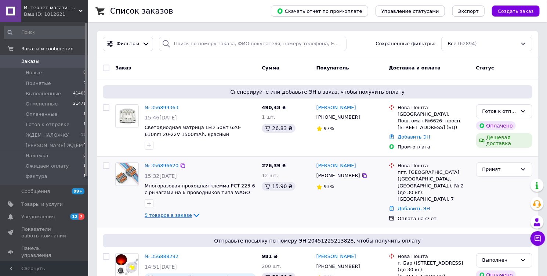
click at [192, 213] on icon at bounding box center [196, 215] width 9 height 9
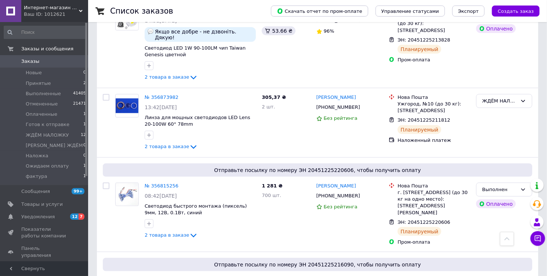
scroll to position [441, 0]
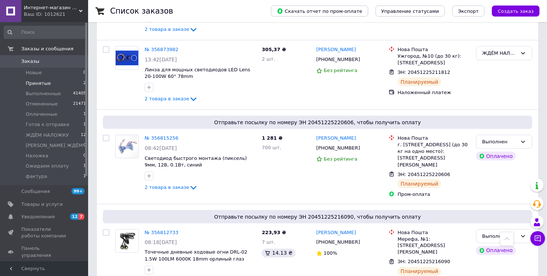
click at [45, 84] on span "Принятые" at bounding box center [38, 83] width 25 height 7
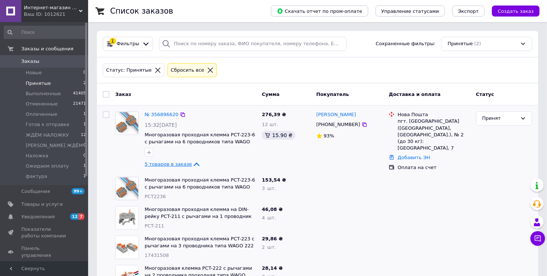
click at [192, 162] on icon at bounding box center [196, 164] width 9 height 9
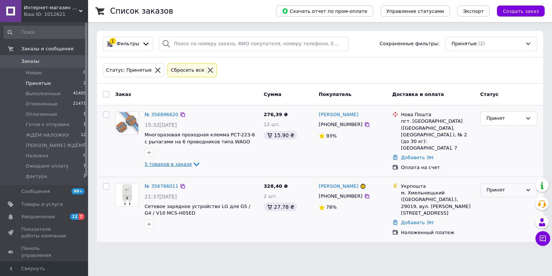
click at [489, 186] on div "Принят" at bounding box center [505, 190] width 36 height 8
drag, startPoint x: 272, startPoint y: 154, endPoint x: 232, endPoint y: 160, distance: 40.0
click at [270, 154] on div "276,39 ₴ 12 шт. 15.90 ₴" at bounding box center [288, 140] width 55 height 65
click at [193, 165] on icon at bounding box center [196, 164] width 9 height 9
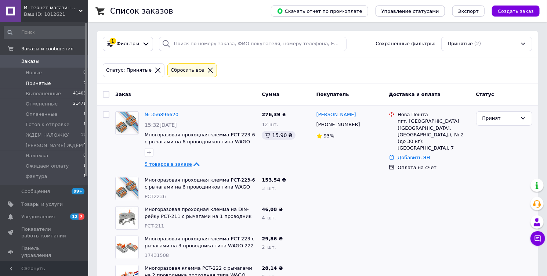
click at [192, 165] on icon at bounding box center [196, 164] width 9 height 9
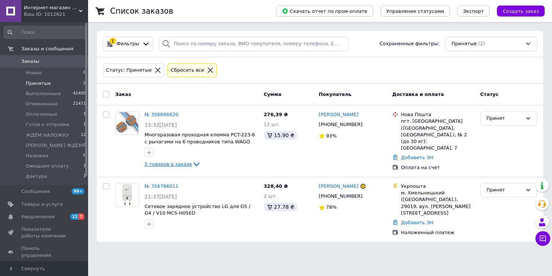
click at [35, 60] on span "Заказы" at bounding box center [30, 61] width 18 height 7
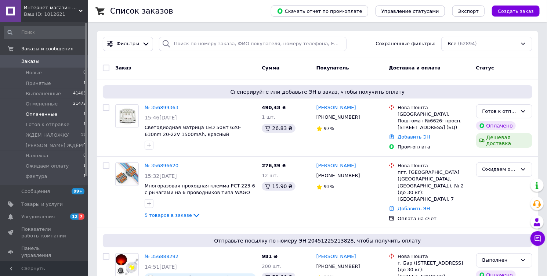
click at [46, 115] on span "Оплаченные" at bounding box center [42, 114] width 32 height 7
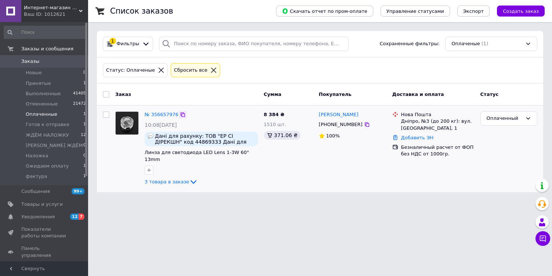
click at [181, 113] on icon at bounding box center [183, 114] width 4 height 4
click at [34, 59] on span "Заказы" at bounding box center [30, 61] width 18 height 7
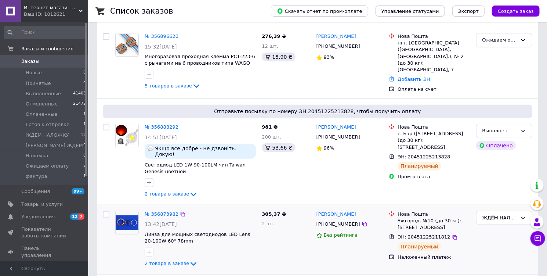
scroll to position [147, 0]
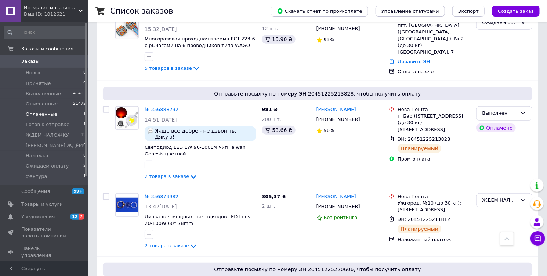
click at [43, 116] on span "Оплаченные" at bounding box center [42, 114] width 32 height 7
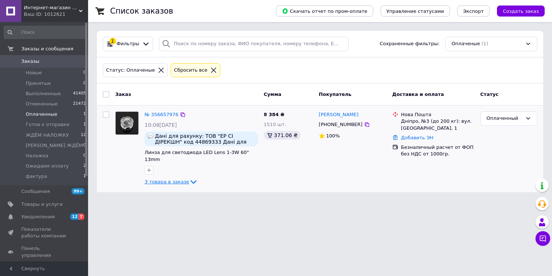
click at [175, 179] on span "3 товара в заказе" at bounding box center [167, 182] width 44 height 6
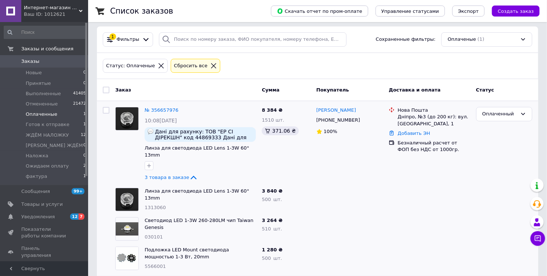
scroll to position [6, 0]
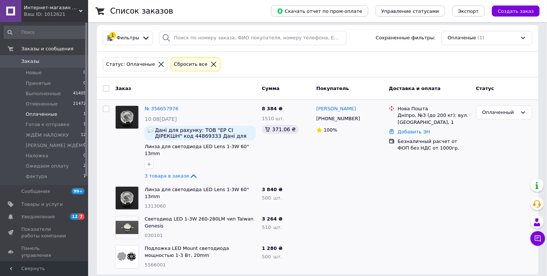
click at [36, 62] on span "Заказы" at bounding box center [30, 61] width 18 height 7
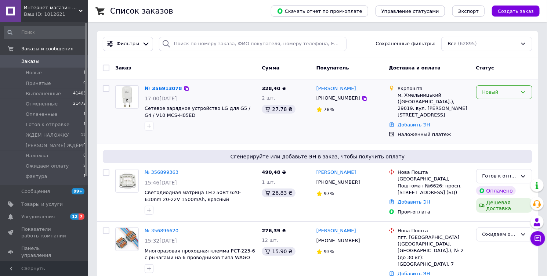
click at [502, 91] on div "Новый" at bounding box center [499, 92] width 35 height 8
click at [505, 157] on li "Ожидаем оплату" at bounding box center [503, 164] width 55 height 14
click at [29, 62] on span "Заказы" at bounding box center [30, 61] width 18 height 7
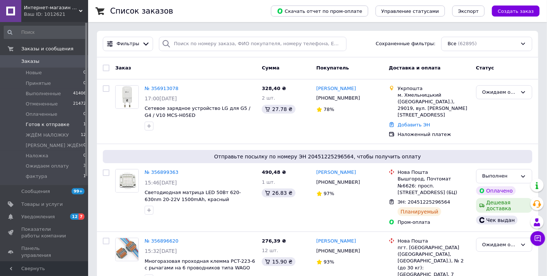
click at [53, 126] on span "Готов к отправке" at bounding box center [48, 124] width 44 height 7
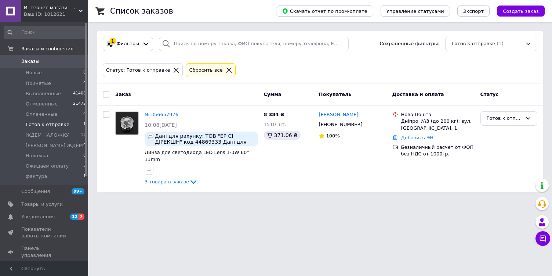
click at [40, 60] on span "Заказы" at bounding box center [44, 61] width 47 height 7
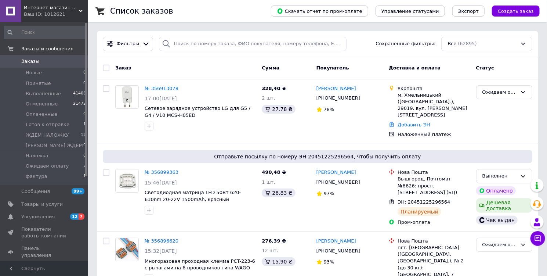
click at [31, 61] on span "Заказы" at bounding box center [30, 61] width 18 height 7
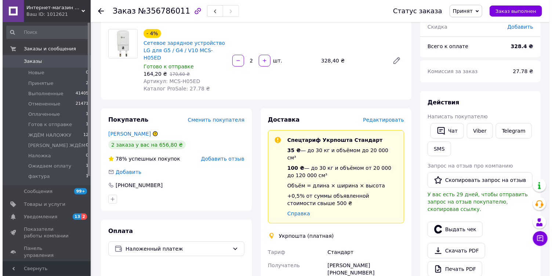
scroll to position [88, 0]
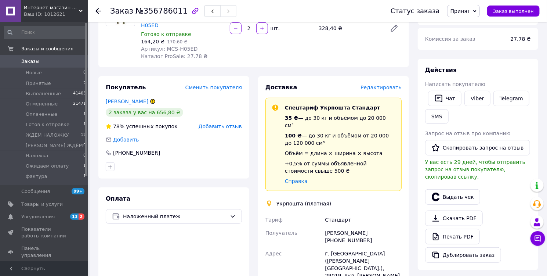
click at [470, 12] on span "Принят" at bounding box center [460, 11] width 20 height 6
click at [485, 37] on li "Отменен" at bounding box center [479, 36] width 65 height 11
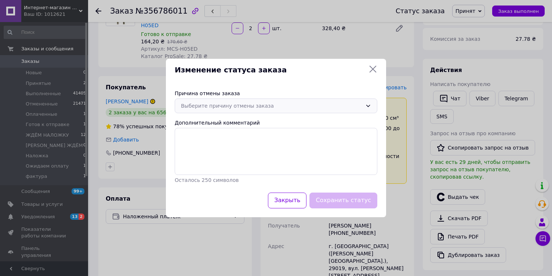
click at [230, 104] on div "Выберите причину отмены заказа" at bounding box center [271, 106] width 181 height 8
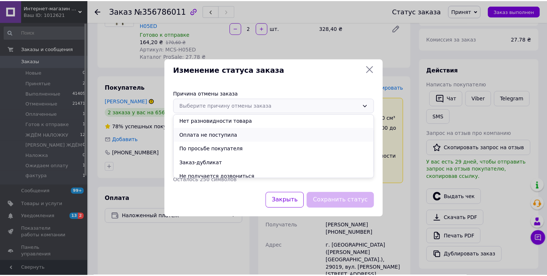
scroll to position [29, 0]
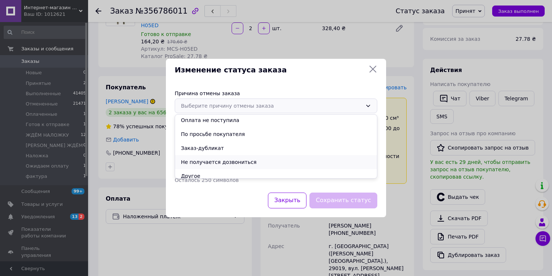
click at [228, 161] on li "Не получается дозвониться" at bounding box center [276, 162] width 202 height 14
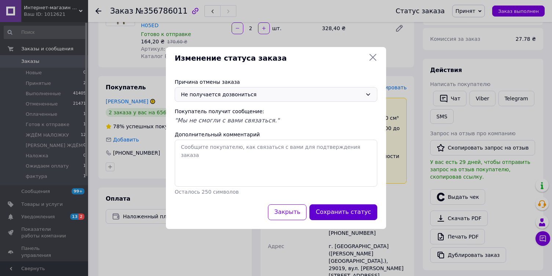
click at [347, 210] on button "Сохранить статус" at bounding box center [343, 212] width 68 height 16
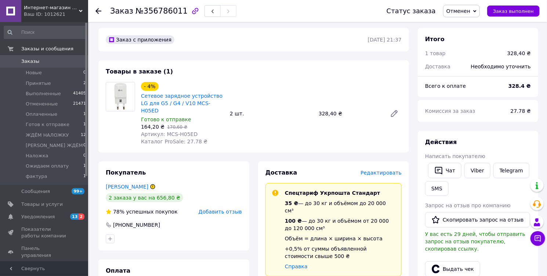
scroll to position [0, 0]
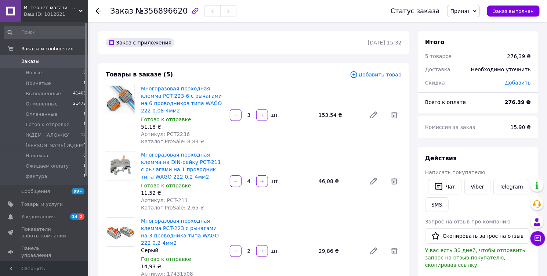
click at [469, 10] on span "Принят" at bounding box center [460, 11] width 20 height 6
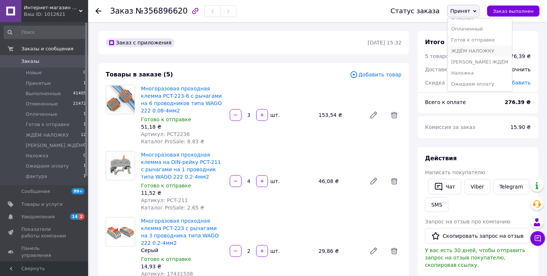
scroll to position [30, 0]
click at [475, 72] on li "Ожидаем оплату" at bounding box center [479, 73] width 65 height 11
